Goal: Task Accomplishment & Management: Manage account settings

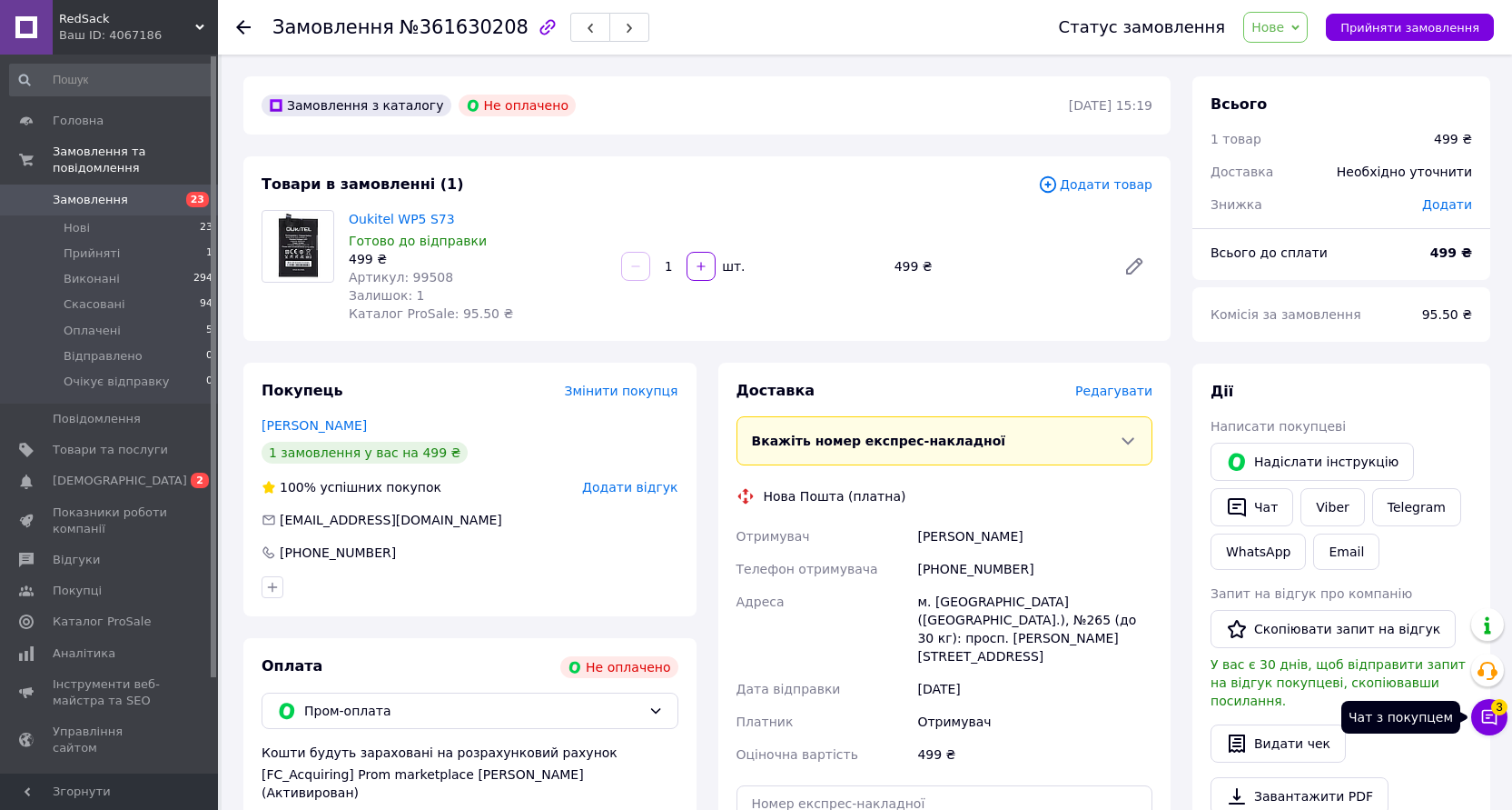
click at [1480, 720] on button "Чат з покупцем 3" at bounding box center [1490, 717] width 37 height 37
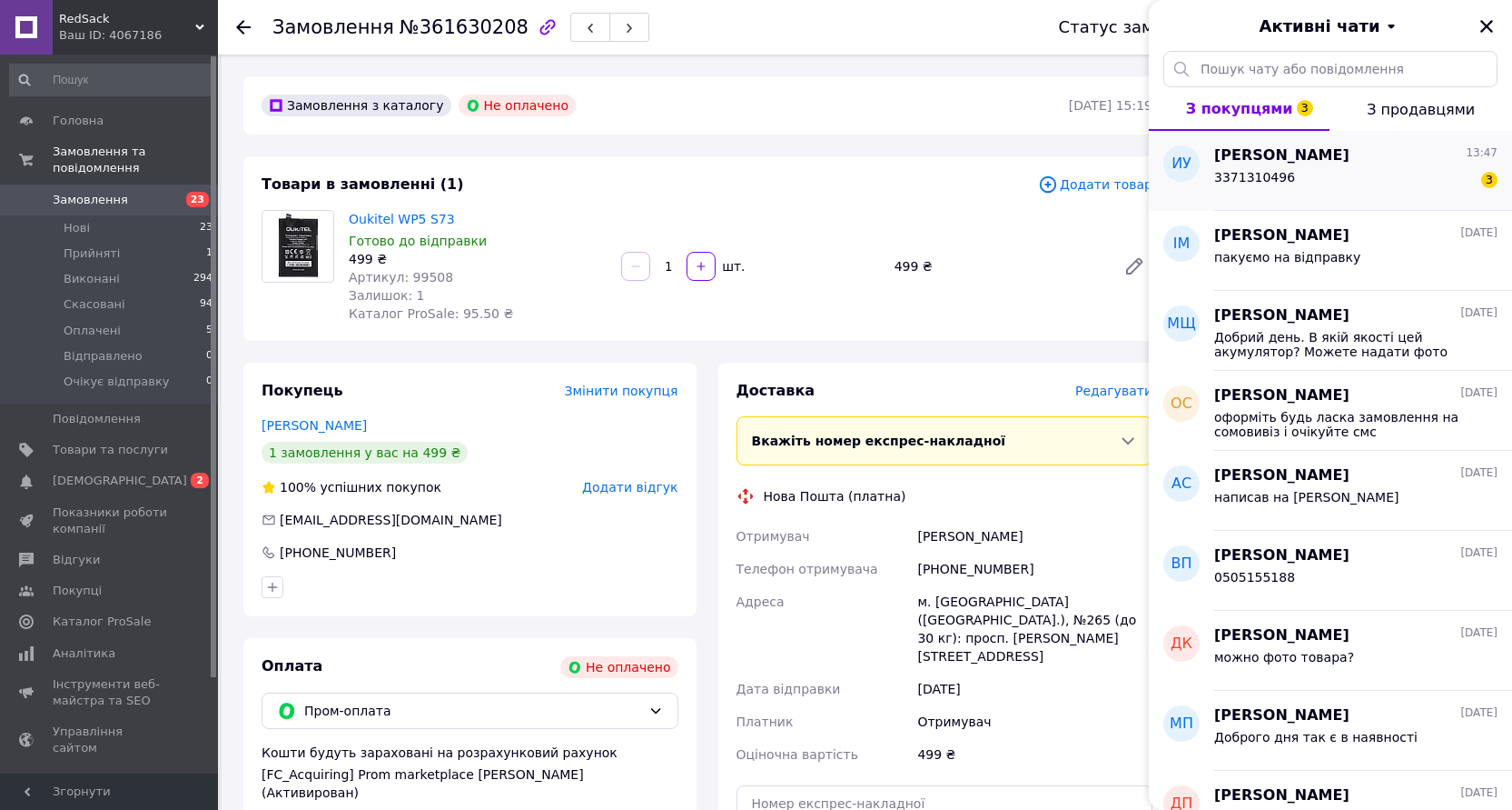
click at [1350, 164] on div "Игорь Усов 13:47" at bounding box center [1356, 156] width 284 height 21
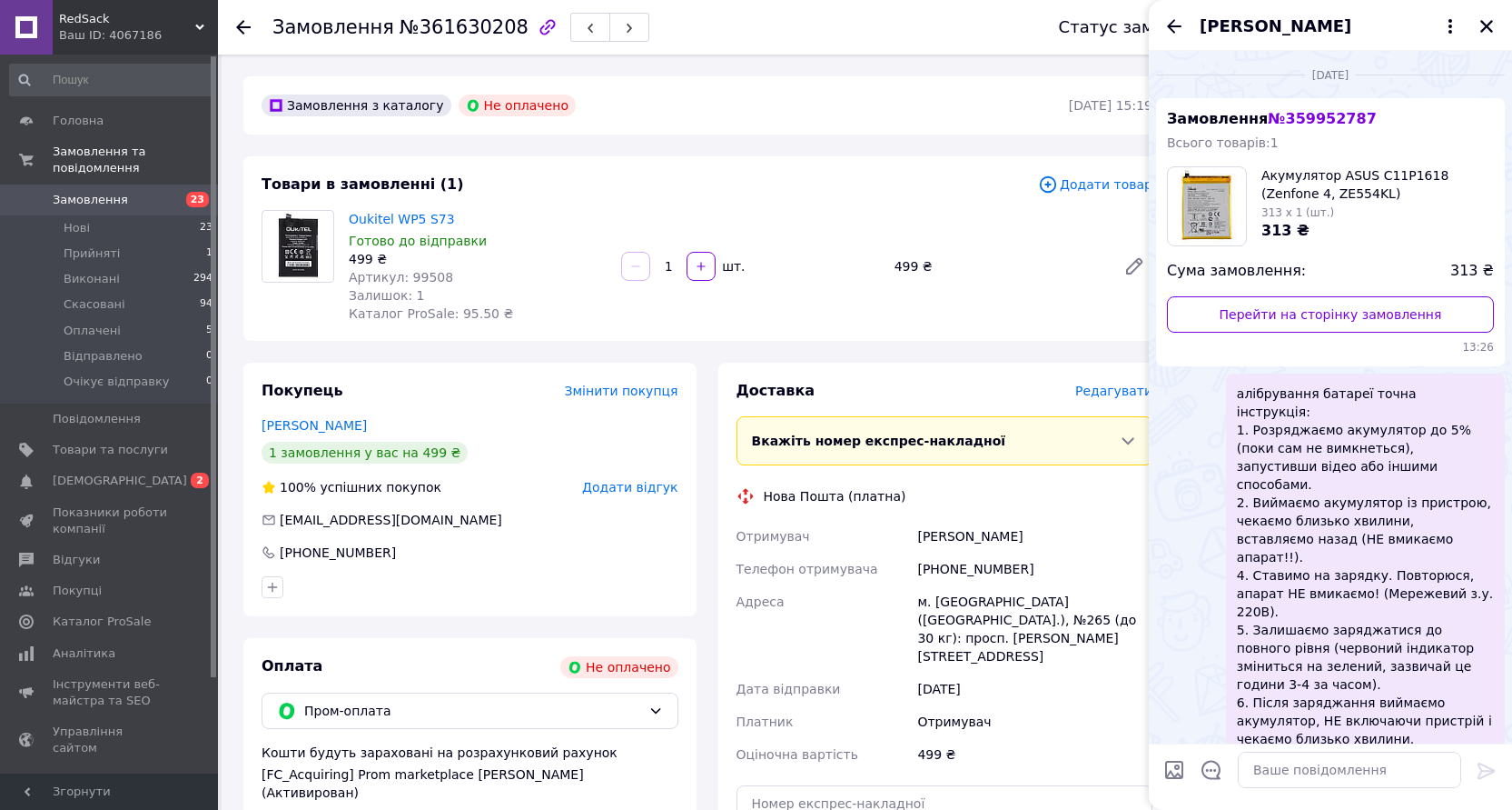
scroll to position [678, 0]
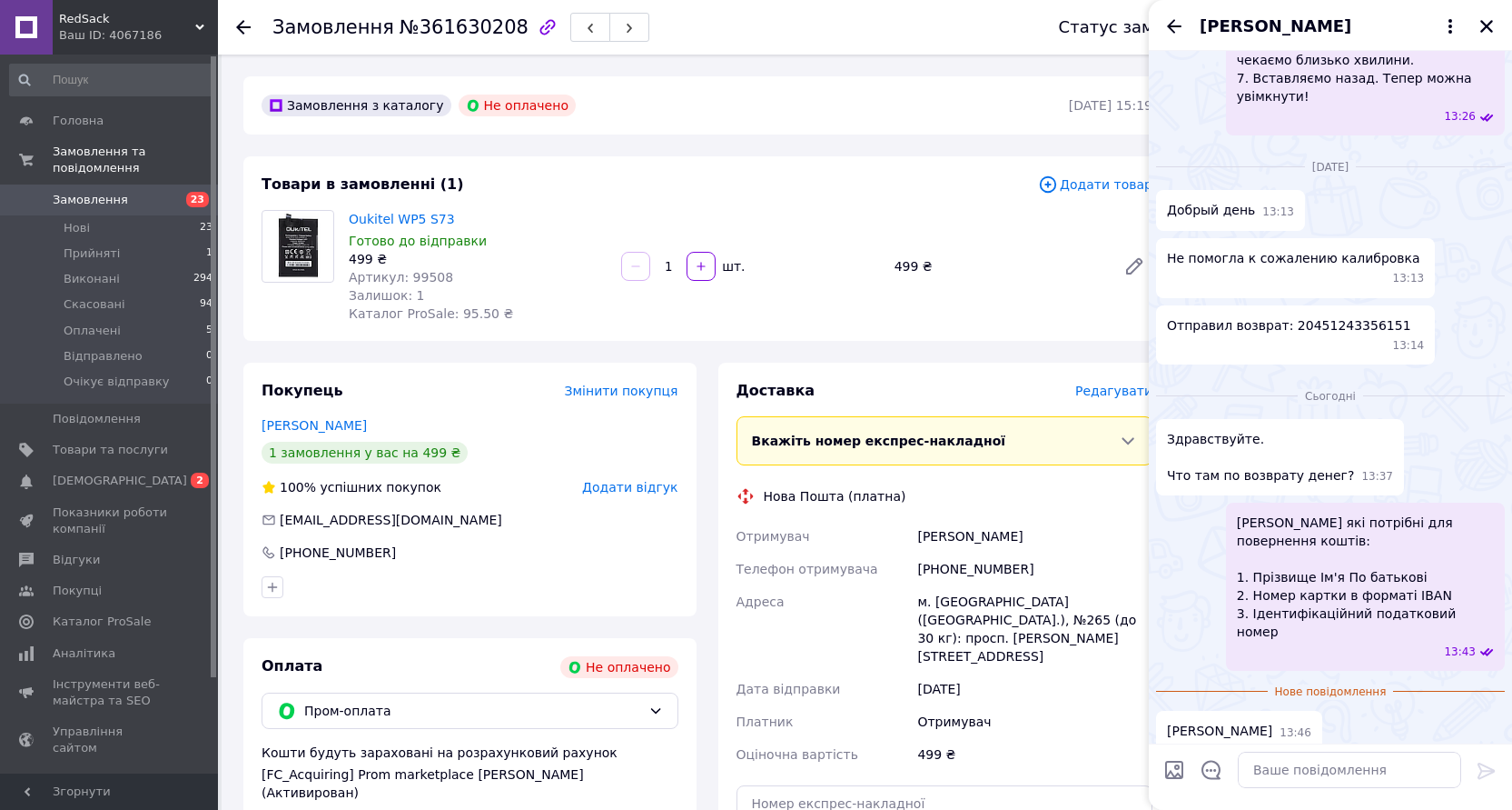
click at [853, 139] on div "Замовлення з каталогу Не оплачено 12.09.2025 | 15:19 Товари в замовленні (1) До…" at bounding box center [707, 698] width 949 height 1242
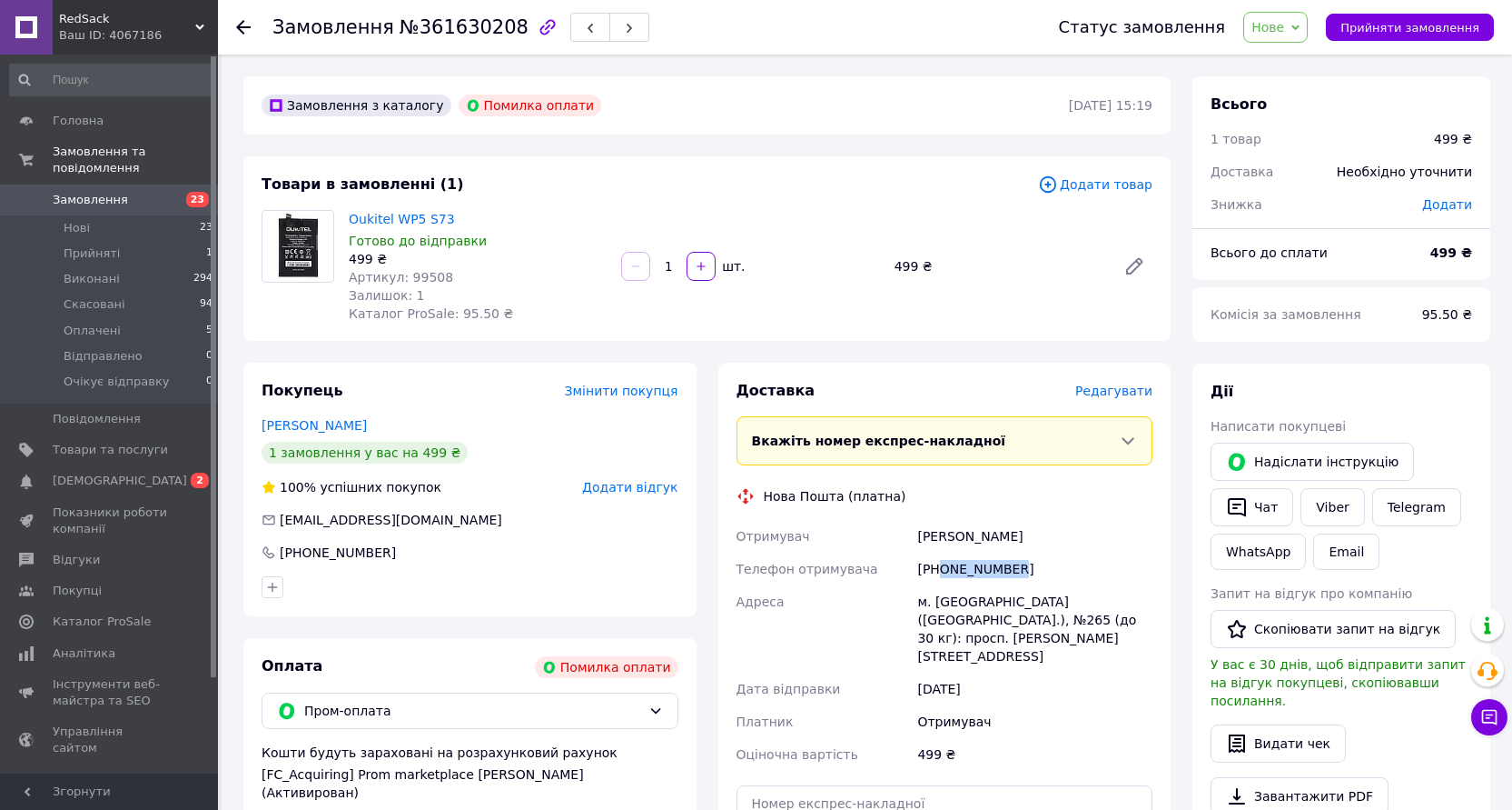
drag, startPoint x: 941, startPoint y: 572, endPoint x: 1013, endPoint y: 576, distance: 72.1
click at [1013, 576] on div "[PHONE_NUMBER]" at bounding box center [1034, 569] width 242 height 33
click at [1056, 582] on div "[PHONE_NUMBER]" at bounding box center [1034, 569] width 242 height 33
drag, startPoint x: 994, startPoint y: 572, endPoint x: 916, endPoint y: 576, distance: 78.1
click at [916, 576] on div "[PHONE_NUMBER]" at bounding box center [1034, 569] width 242 height 33
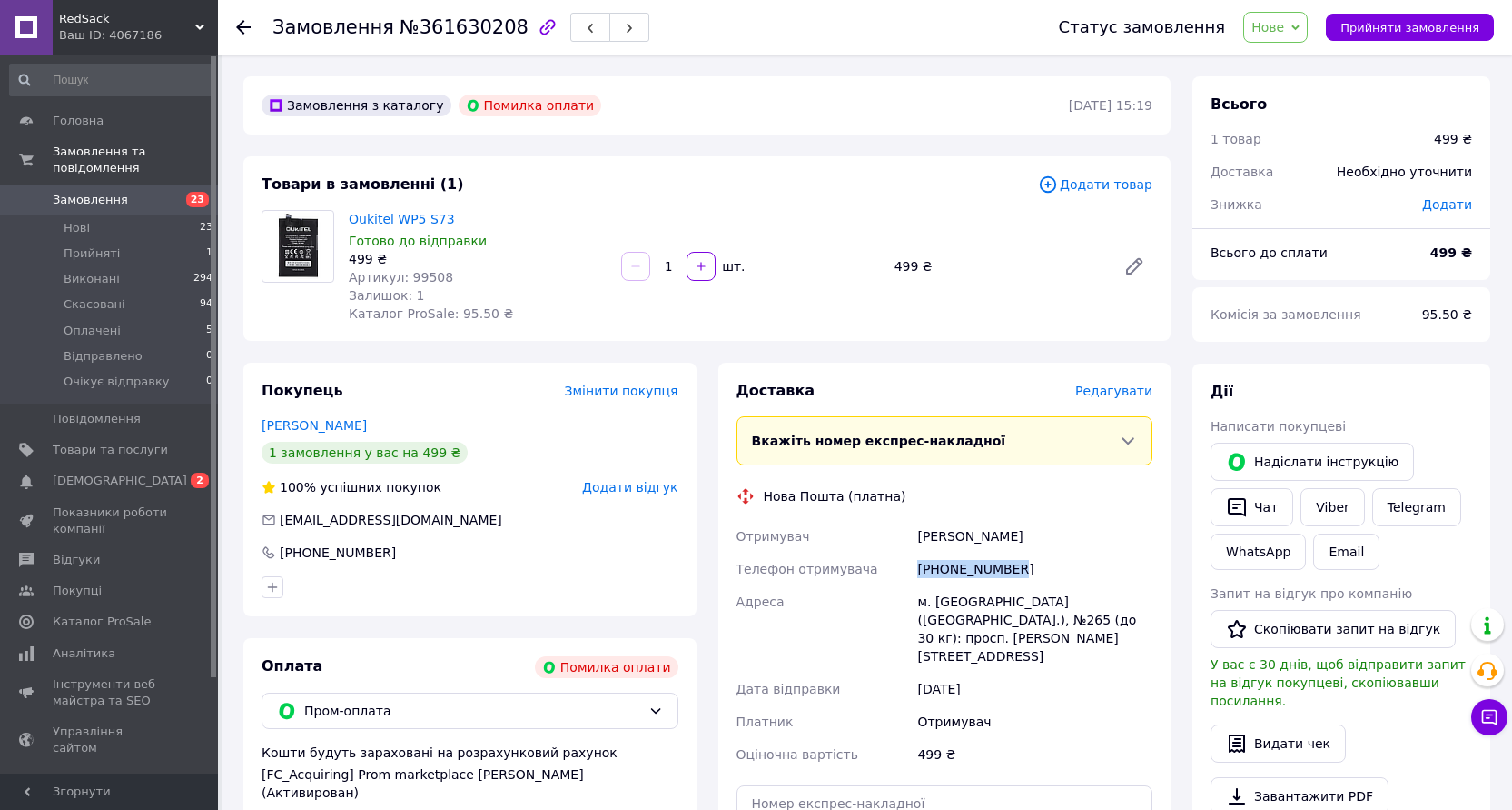
copy div "[PHONE_NUMBER]"
click at [1299, 27] on span "Нове" at bounding box center [1276, 27] width 65 height 31
click at [1288, 121] on li "Скасовано" at bounding box center [1307, 118] width 124 height 27
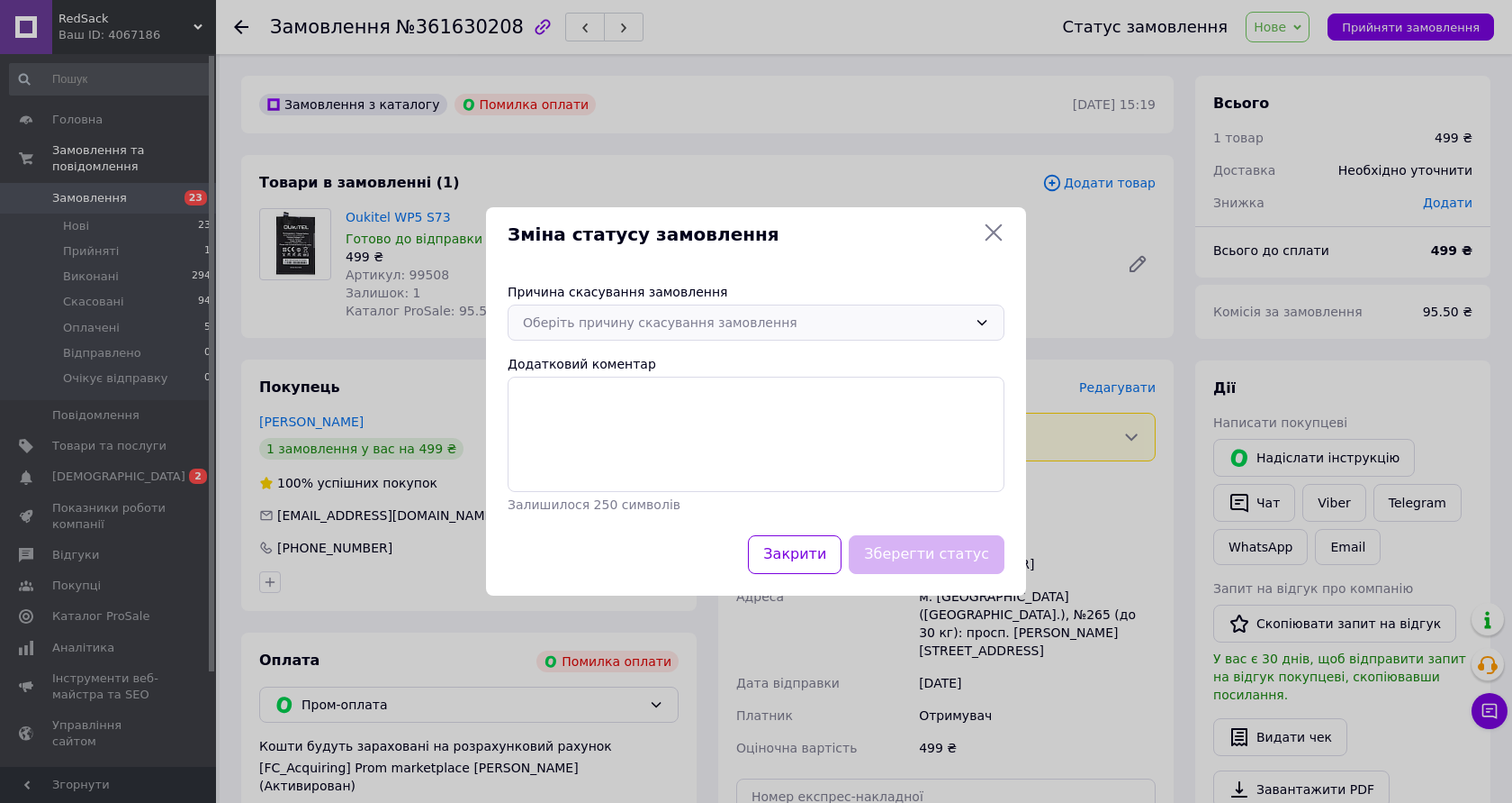
click at [681, 327] on div "Оберіть причину скасування замовлення" at bounding box center [745, 322] width 444 height 20
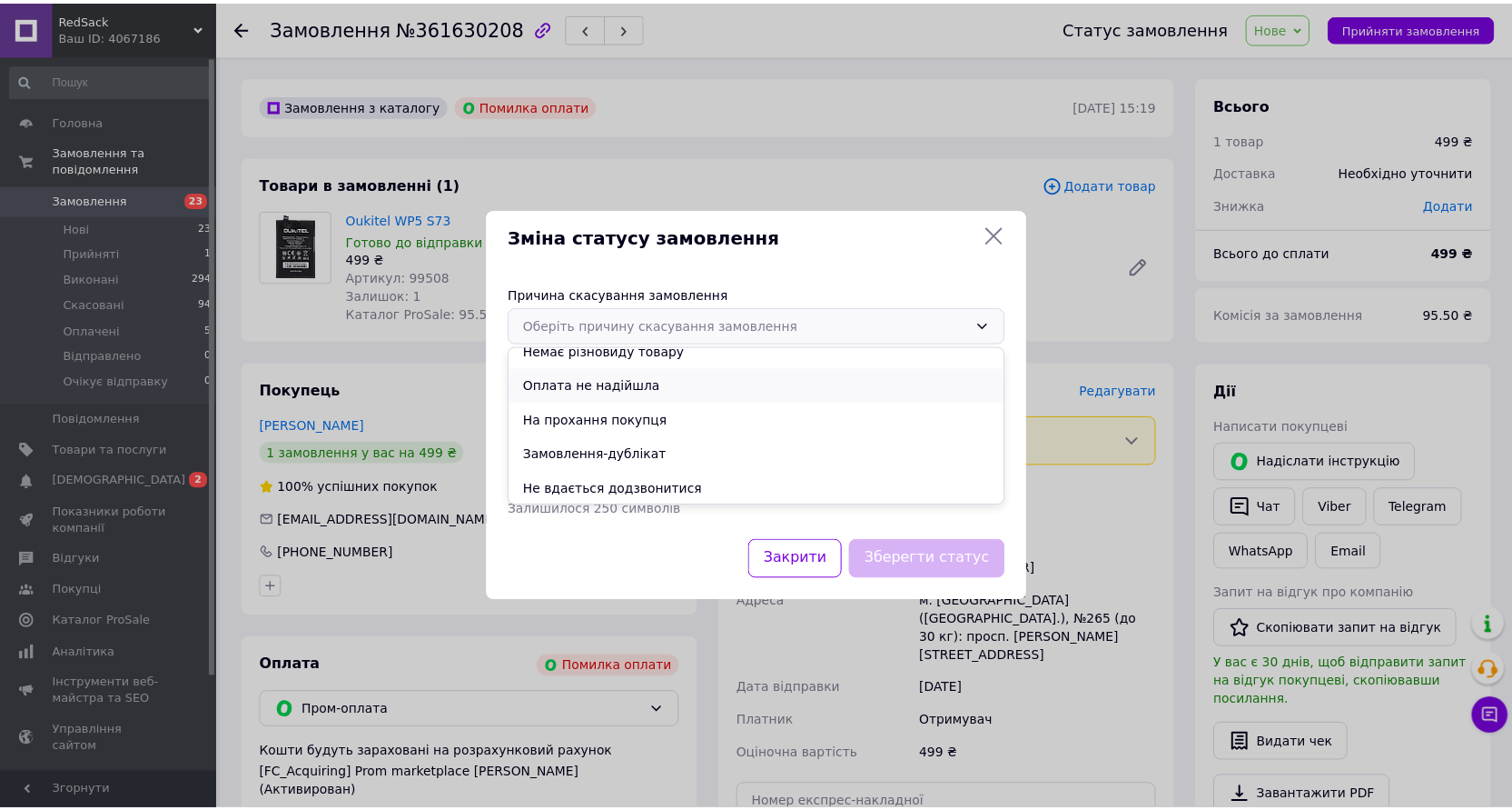
scroll to position [51, 0]
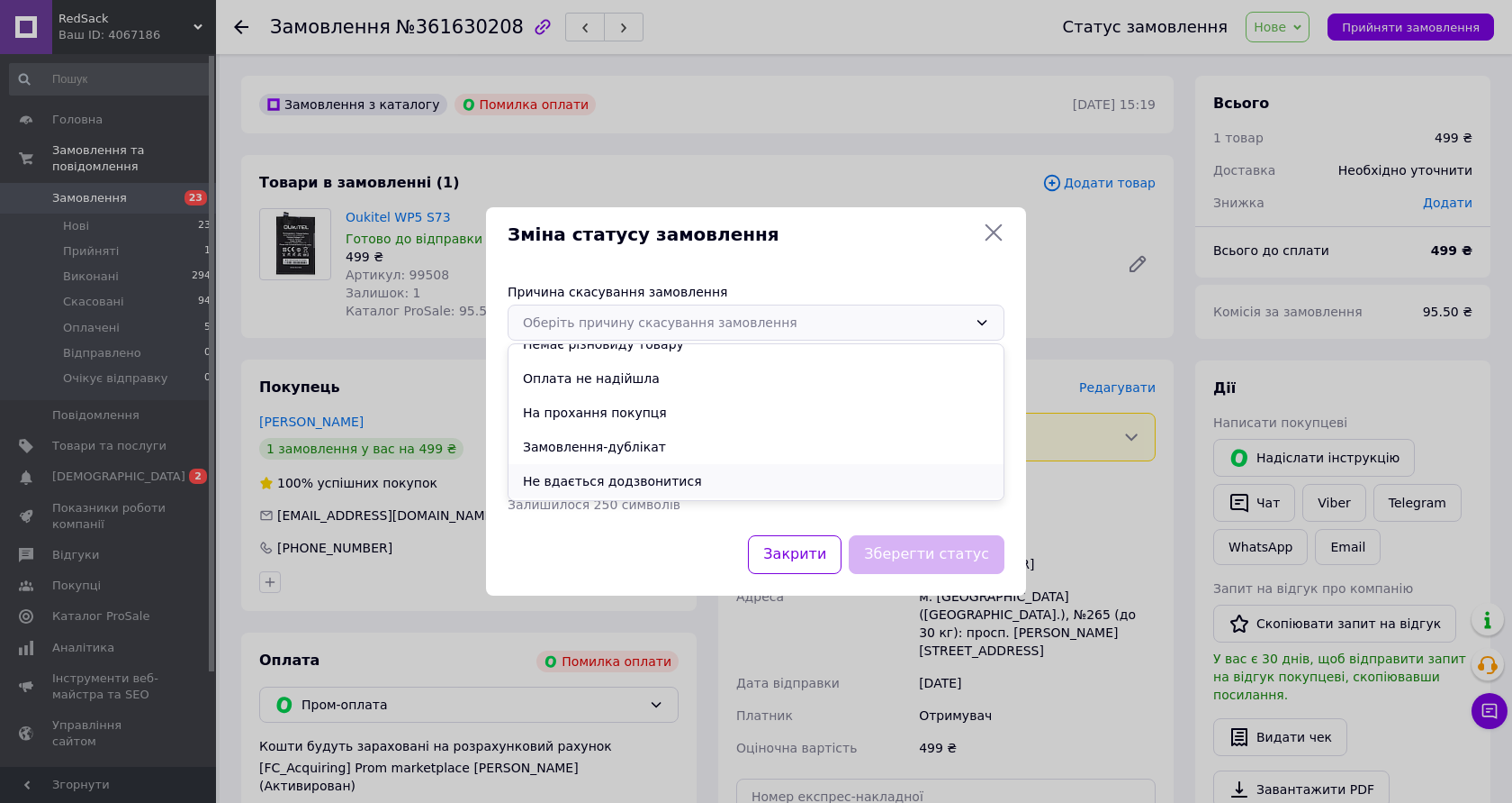
click at [579, 479] on li "Не вдається додзвонитися" at bounding box center [756, 481] width 495 height 35
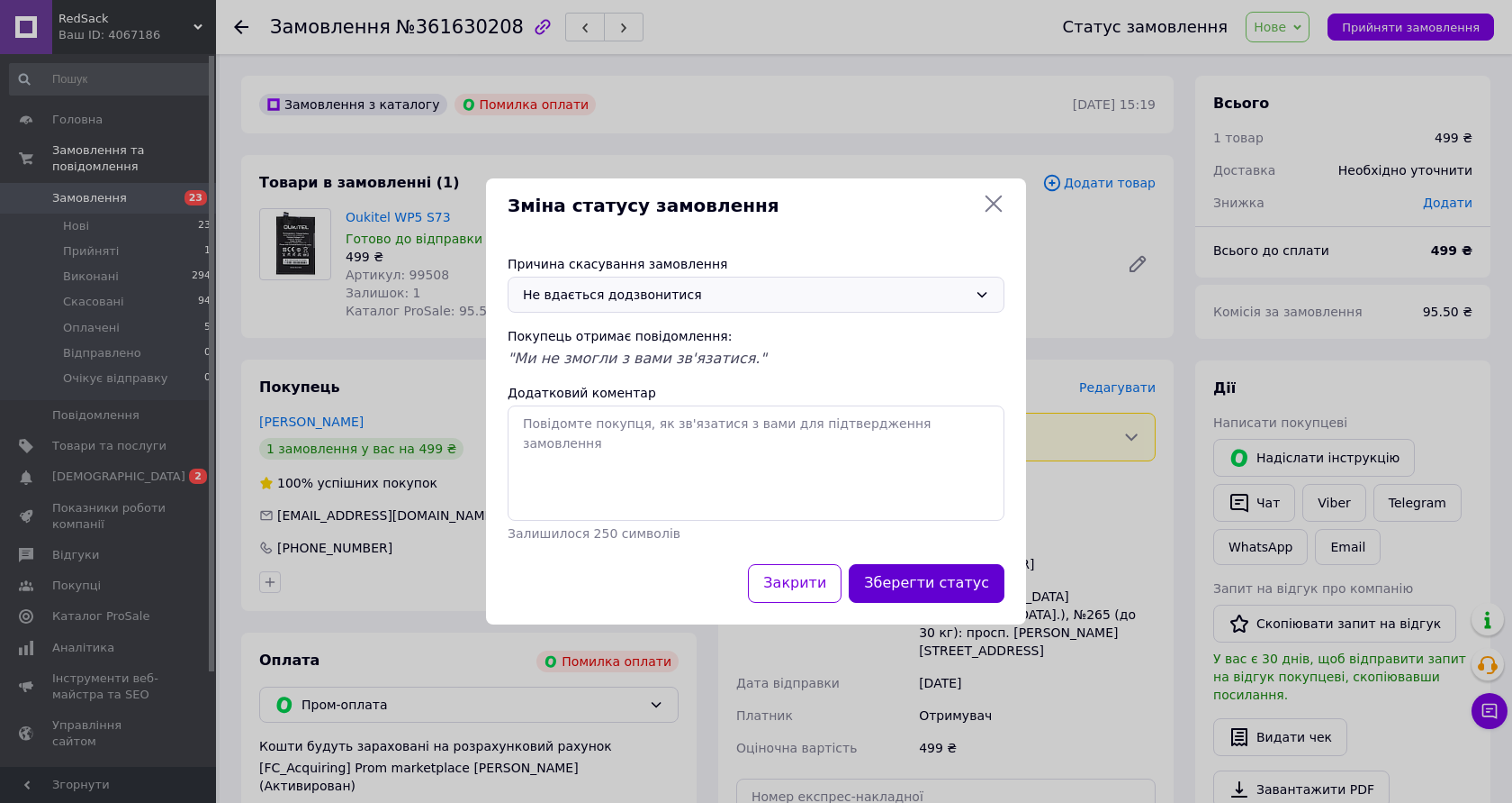
click at [933, 592] on button "Зберегти статус" at bounding box center [926, 583] width 156 height 38
